Goal: Share content

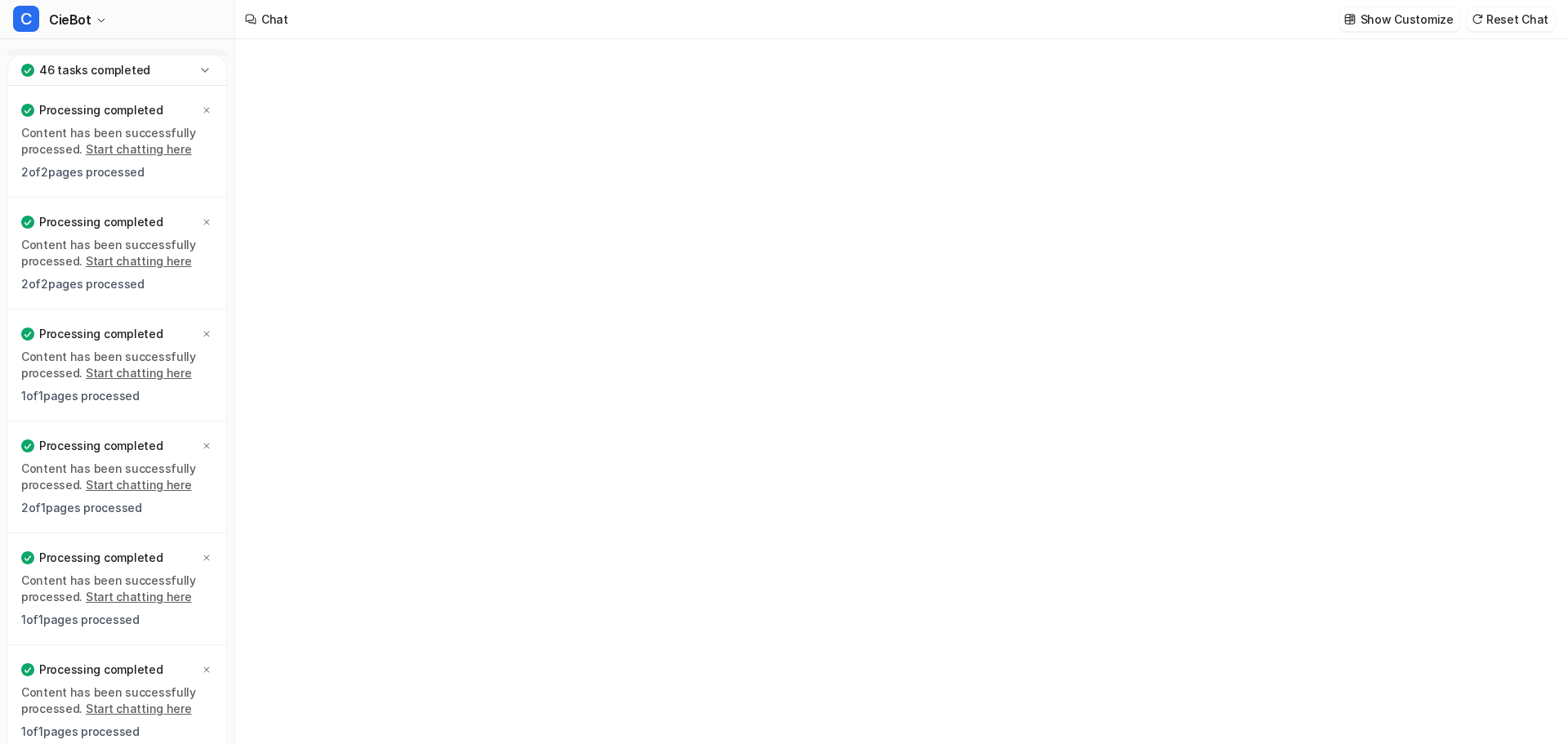
type textarea "**********"
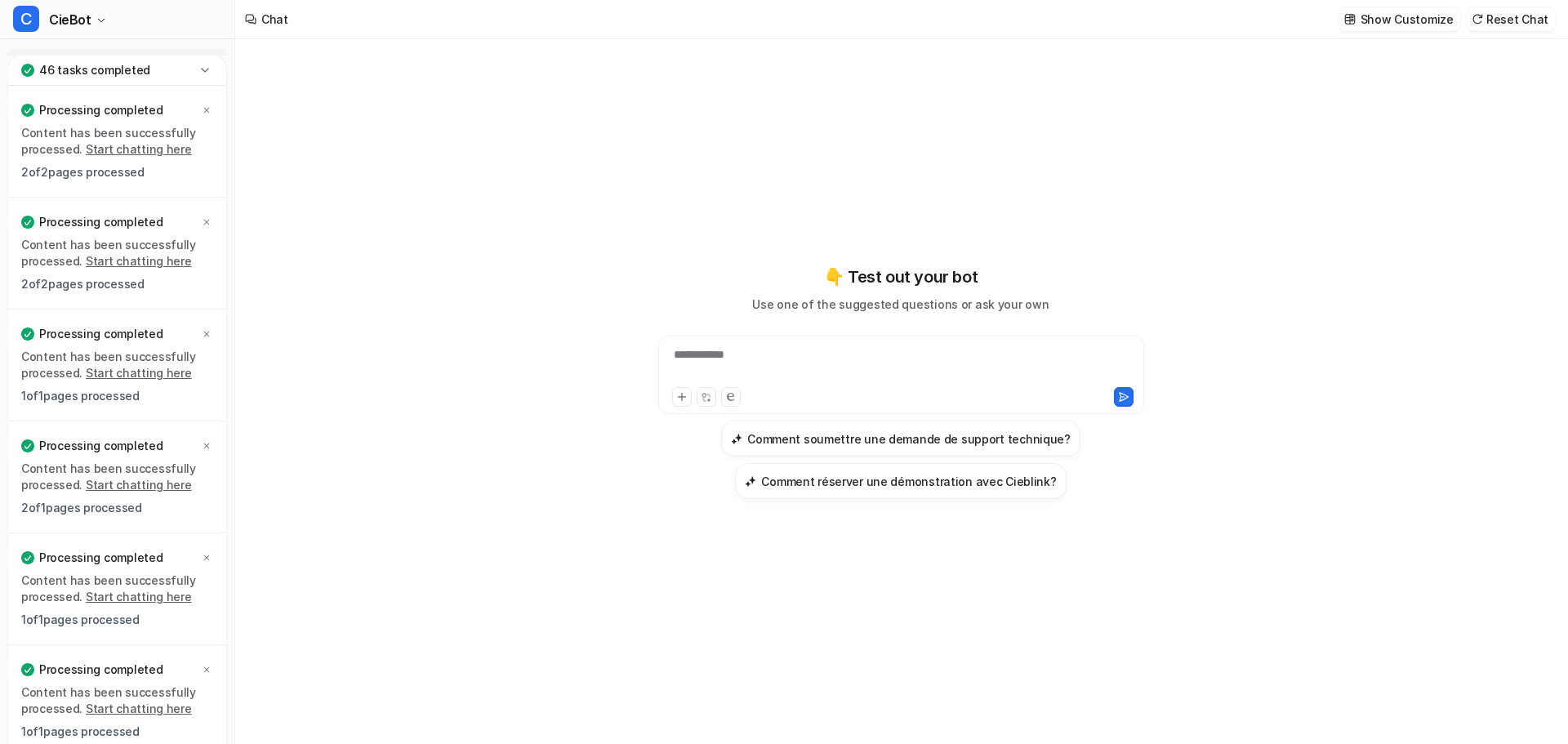
click at [199, 57] on div "46 tasks completed" at bounding box center [117, 70] width 218 height 30
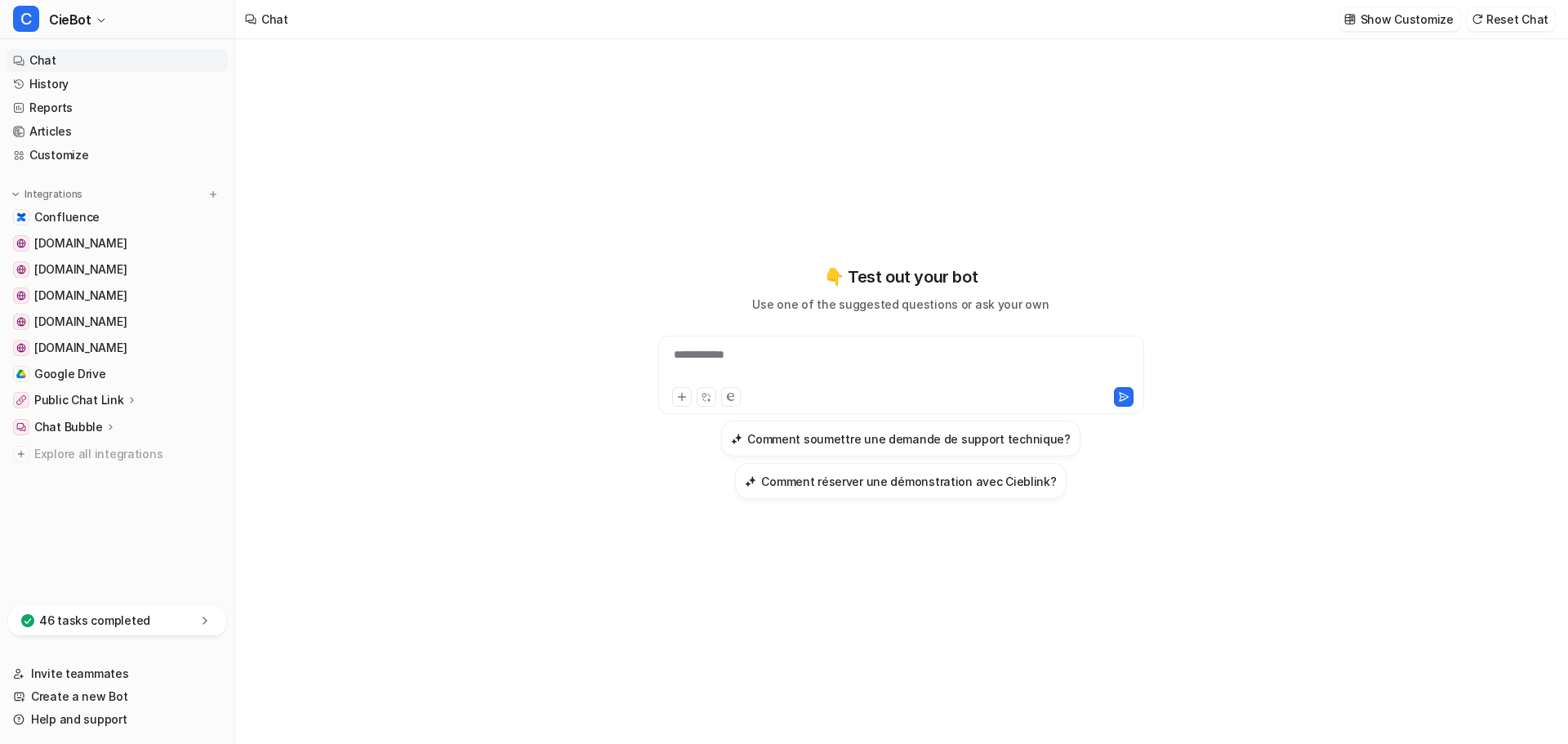
drag, startPoint x: 114, startPoint y: 399, endPoint x: 231, endPoint y: 383, distance: 118.1
click at [114, 399] on p "Public Chat Link" at bounding box center [80, 400] width 90 height 16
click at [79, 440] on link "Configuration" at bounding box center [125, 447] width 204 height 22
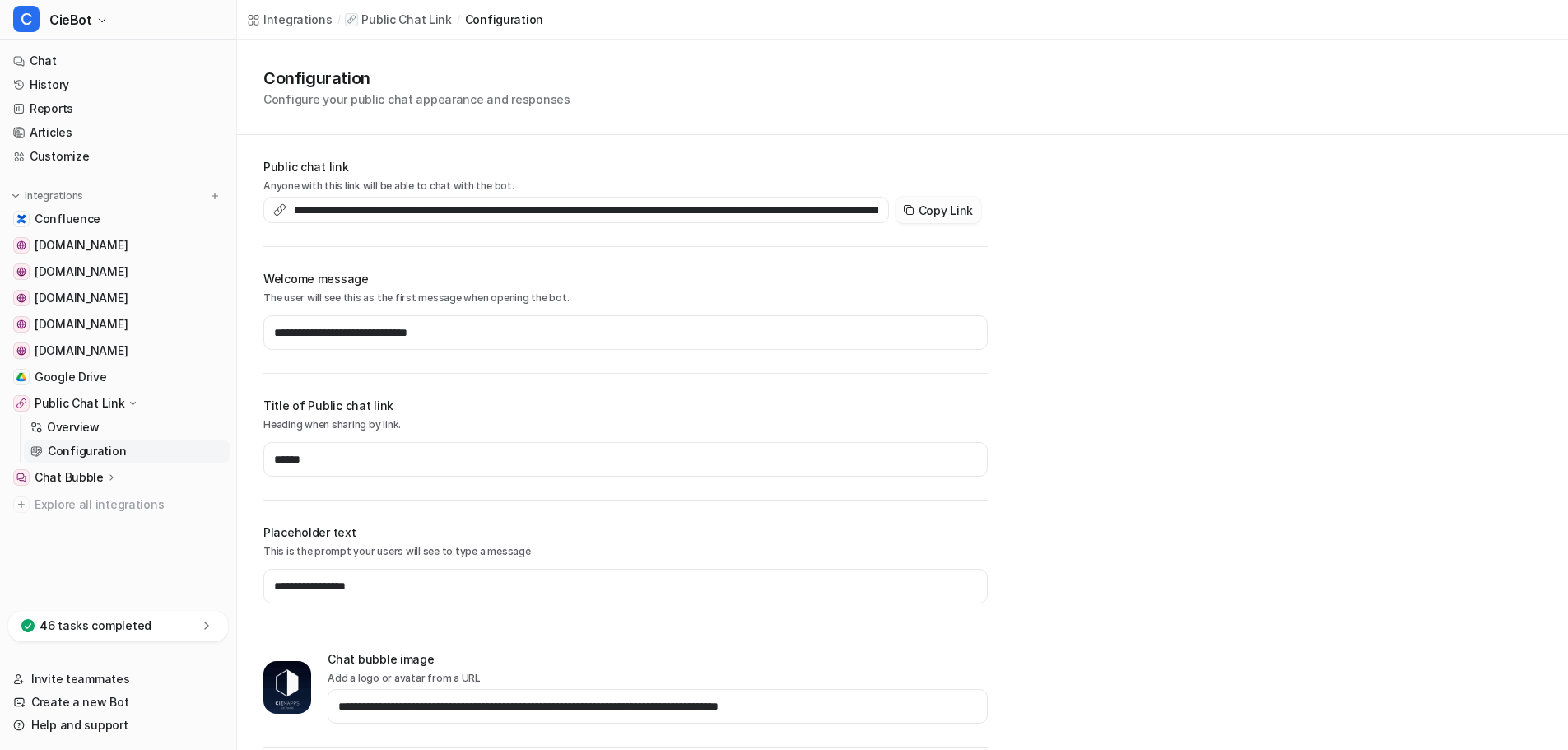
click at [966, 206] on button "Copy Link" at bounding box center [938, 210] width 86 height 26
